Goal: Task Accomplishment & Management: Complete application form

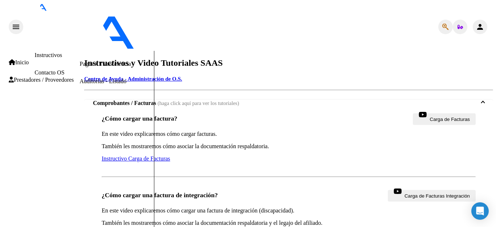
click at [23, 80] on span "Prestadores / Proveedores" at bounding box center [41, 80] width 65 height 7
click at [79, 32] on link "Facturas - Listado/Carga" at bounding box center [107, 29] width 57 height 6
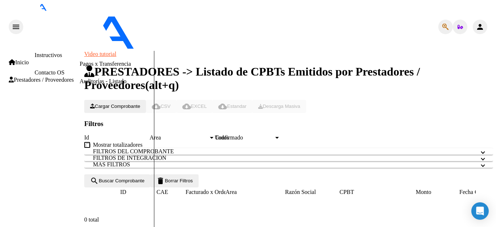
click at [110, 100] on button "Cargar Comprobante" at bounding box center [115, 106] width 62 height 13
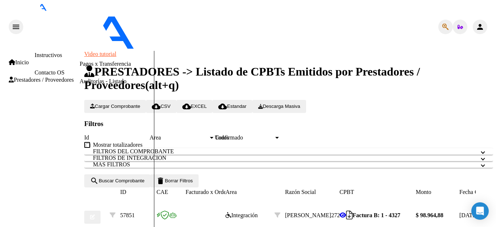
type input "202508"
type input "[DATE]"
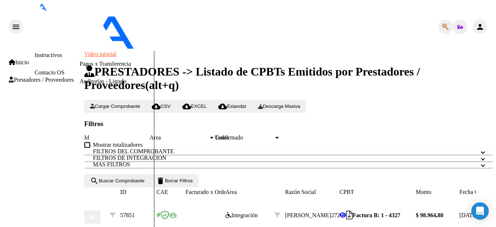
scroll to position [482, 0]
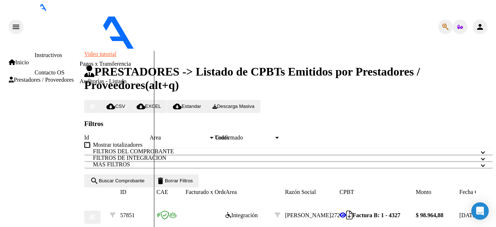
scroll to position [0, 0]
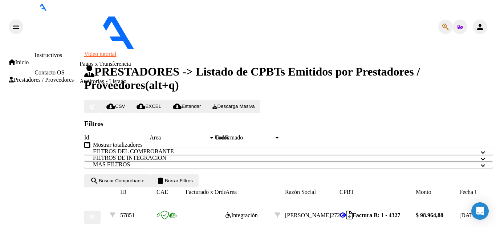
drag, startPoint x: 184, startPoint y: 124, endPoint x: 236, endPoint y: 124, distance: 52.6
type input "planilla asistencia [PERSON_NAME] AGO-2025 prest TO Lic [PERSON_NAME]"
type input "C:\fakepath\FAC B 1-4360 [PERSON_NAME] [DATE] prest TO LIC [PERSON_NAME].pdf"
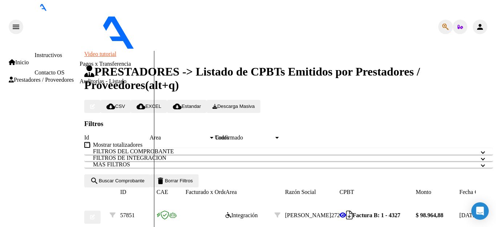
type input "Cpte CUIT Lic [PERSON_NAME]"
type input "C:\fakepath\CPBTE CUIT AGOSEPT2025 LIC [PERSON_NAME].pdf"
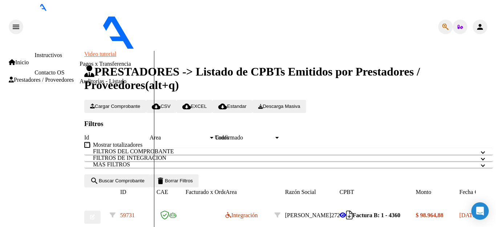
drag, startPoint x: 136, startPoint y: 205, endPoint x: 42, endPoint y: 184, distance: 96.6
click at [129, 100] on button "Cargar Comprobante" at bounding box center [115, 106] width 62 height 13
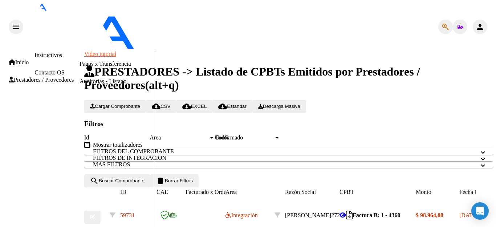
type input "202508"
type input "[DATE]"
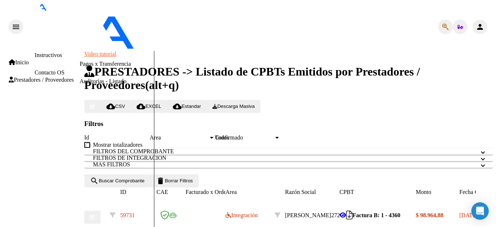
scroll to position [0, 0]
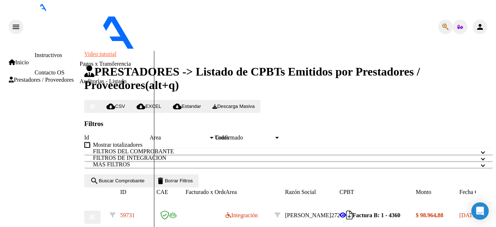
drag, startPoint x: 182, startPoint y: 123, endPoint x: 237, endPoint y: 122, distance: 55.1
type input "planilla asistencia [PERSON_NAME] [DATE] prest TO Lic [PERSON_NAME]"
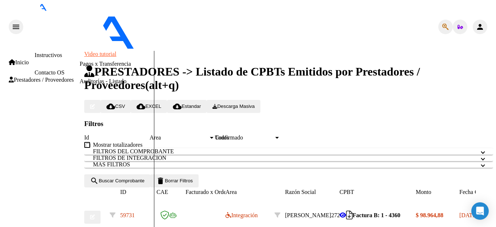
type input "C:\fakepath\Agosto T O 2025 [PERSON_NAME] .pdf"
type input "cpte cuit Lic [PERSON_NAME]"
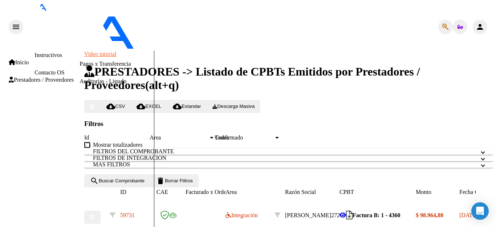
type input "C:\fakepath\CPBTE CUIT AGOSEPT2025 LIC [PERSON_NAME].pdf"
